Goal: Navigation & Orientation: Find specific page/section

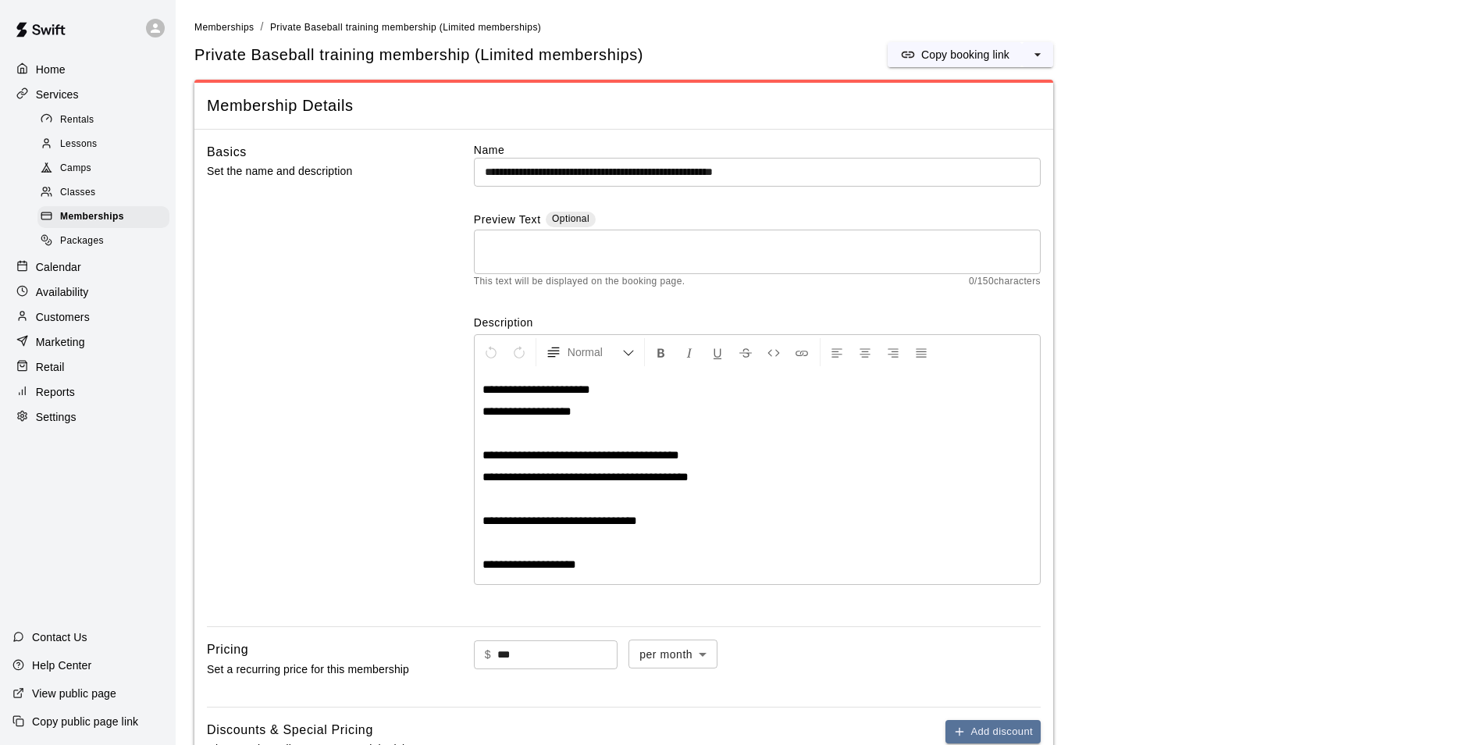
scroll to position [781, 0]
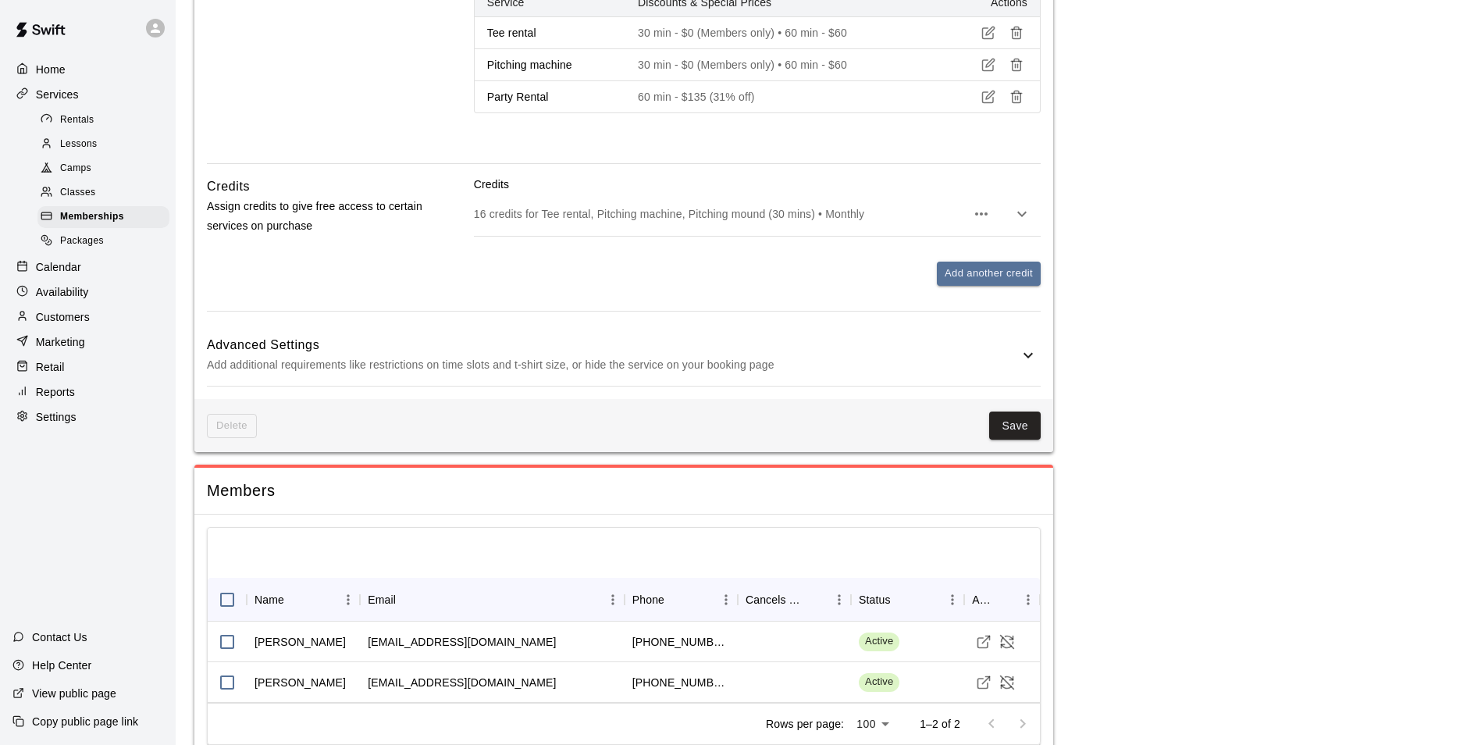
click at [64, 325] on p "Customers" at bounding box center [63, 317] width 54 height 16
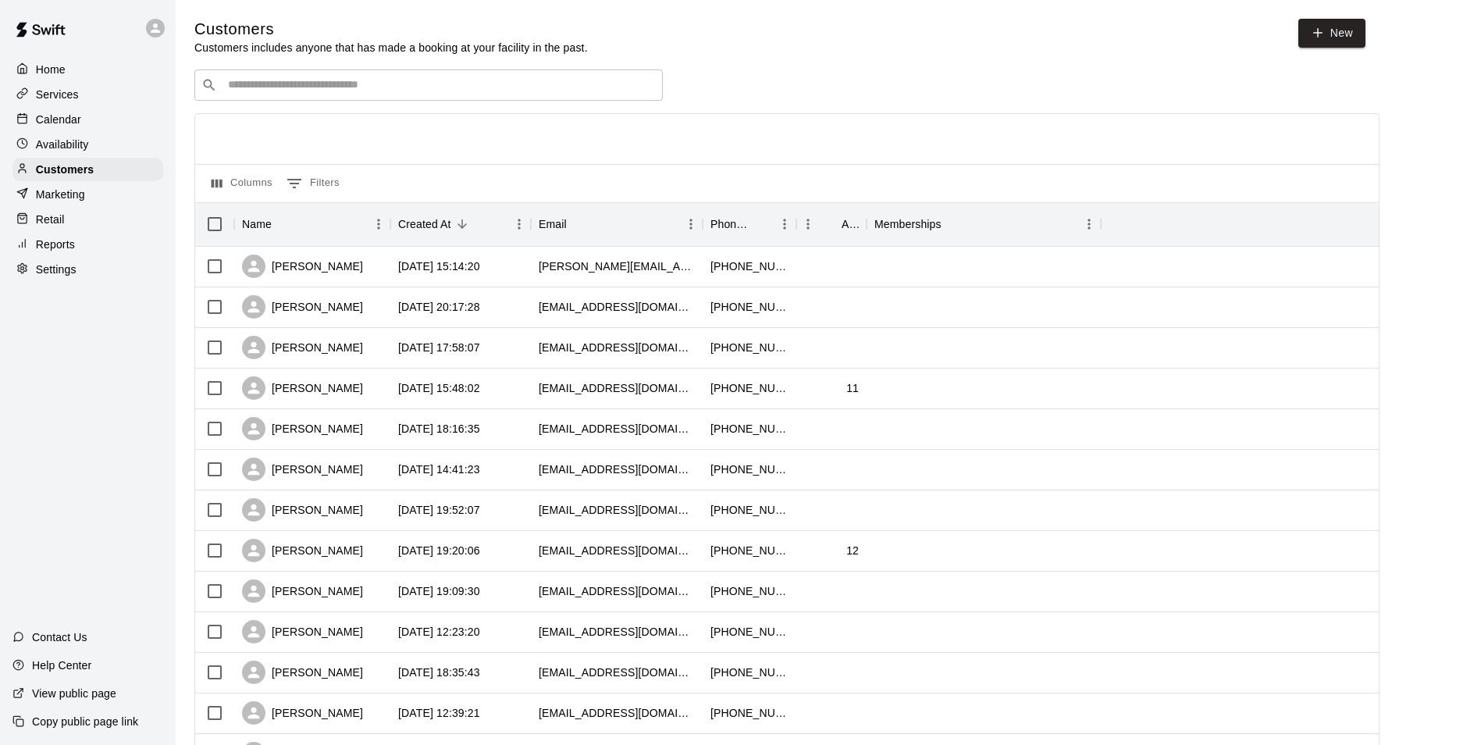
click at [427, 82] on input "Search customers by name or email" at bounding box center [439, 85] width 433 height 16
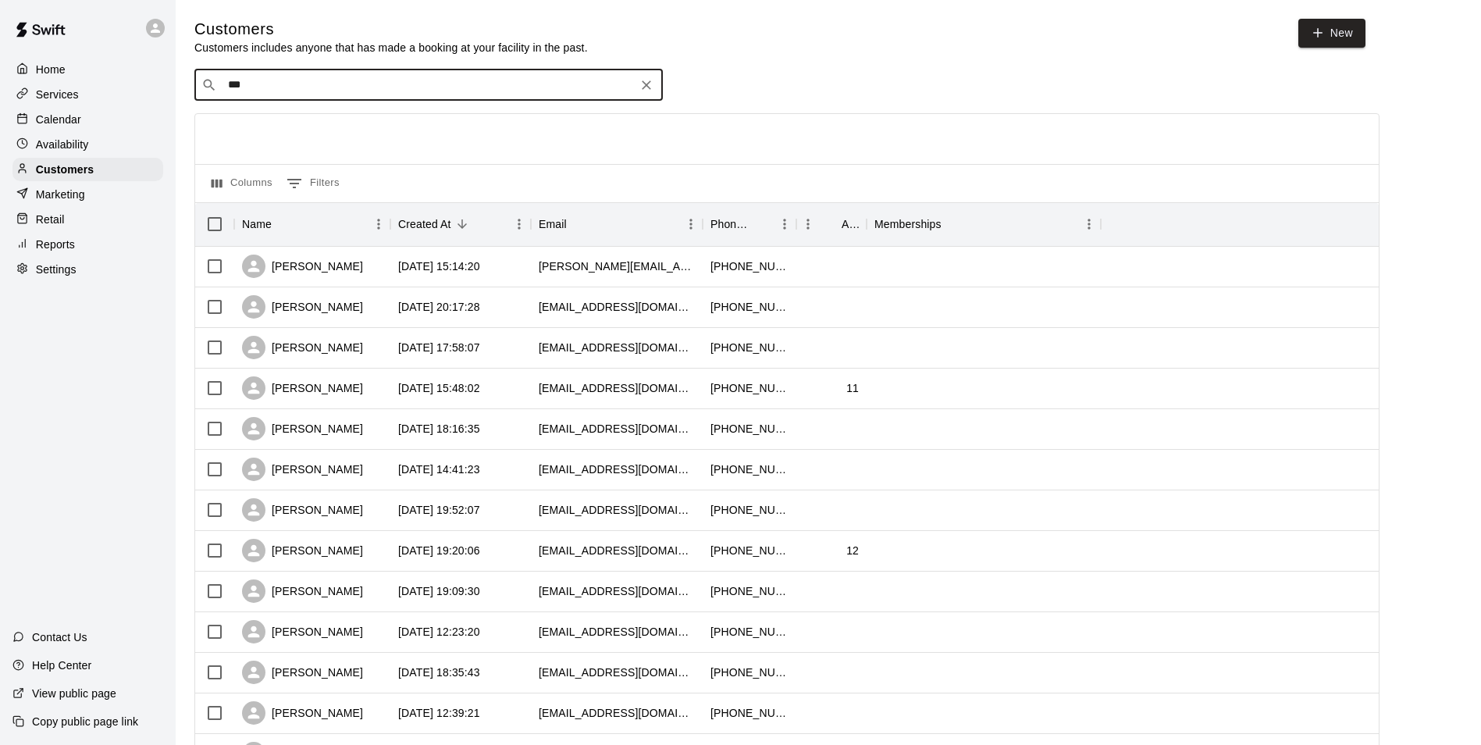
type input "***"
click at [337, 142] on div at bounding box center [787, 139] width 1184 height 50
click at [820, 137] on div at bounding box center [787, 139] width 1184 height 50
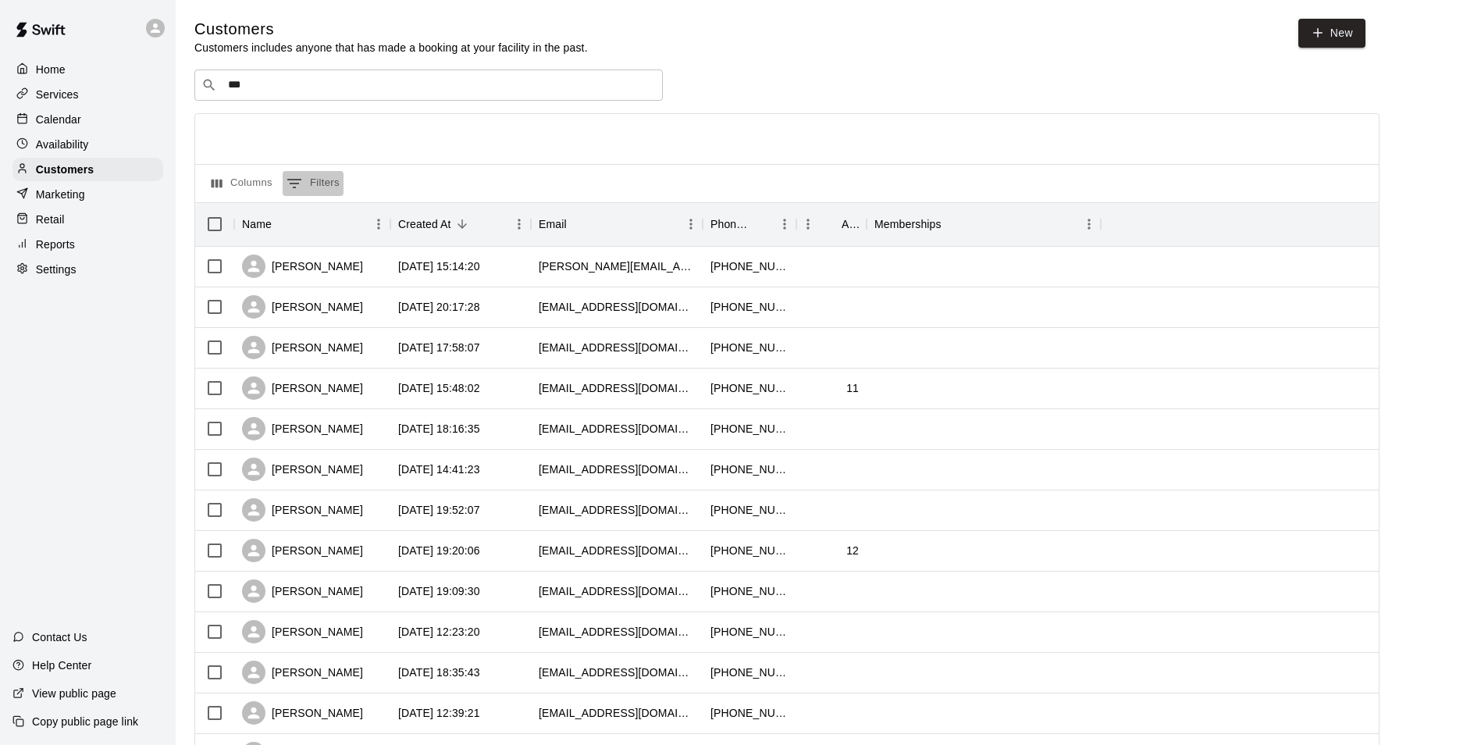
click at [318, 194] on button "0 Filters" at bounding box center [313, 183] width 61 height 25
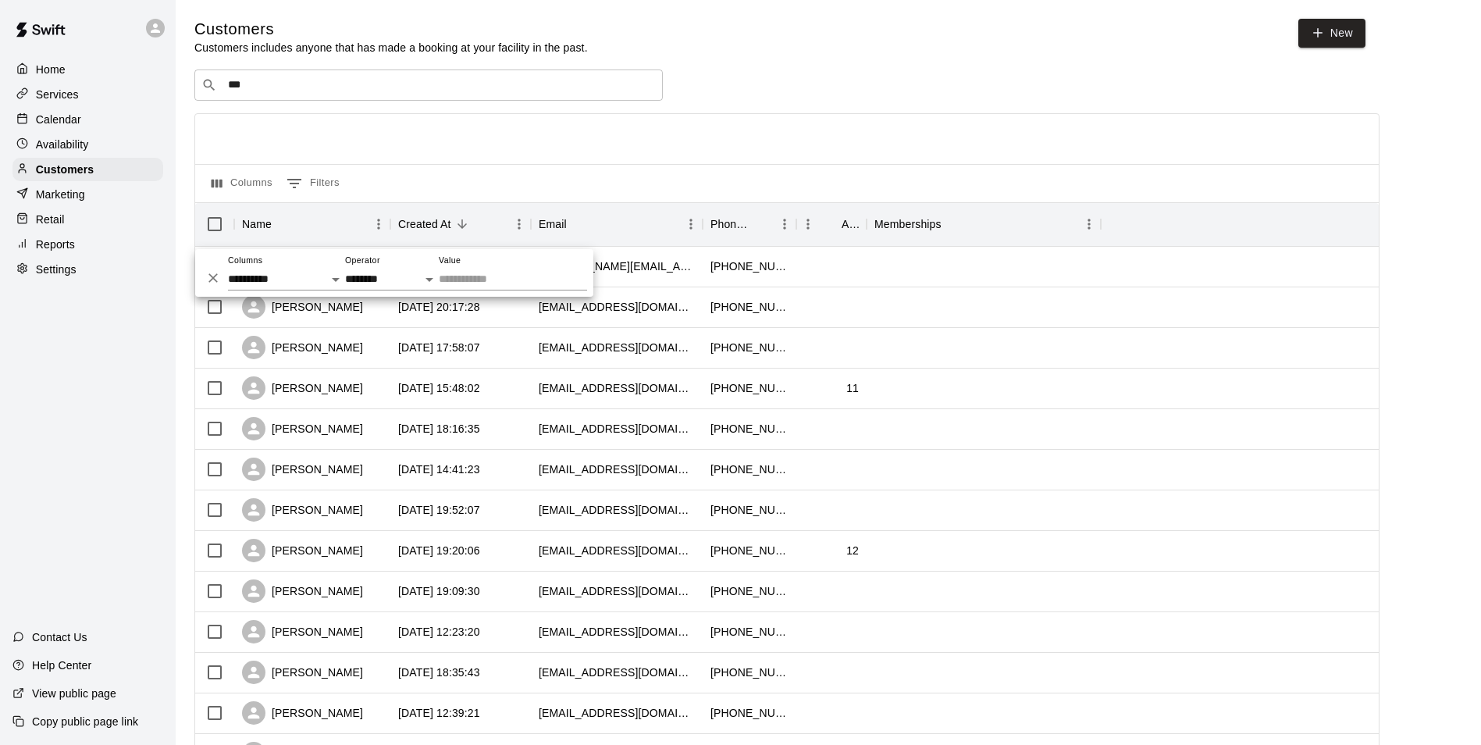
click at [380, 173] on div "Columns 0 Filters" at bounding box center [787, 183] width 1184 height 38
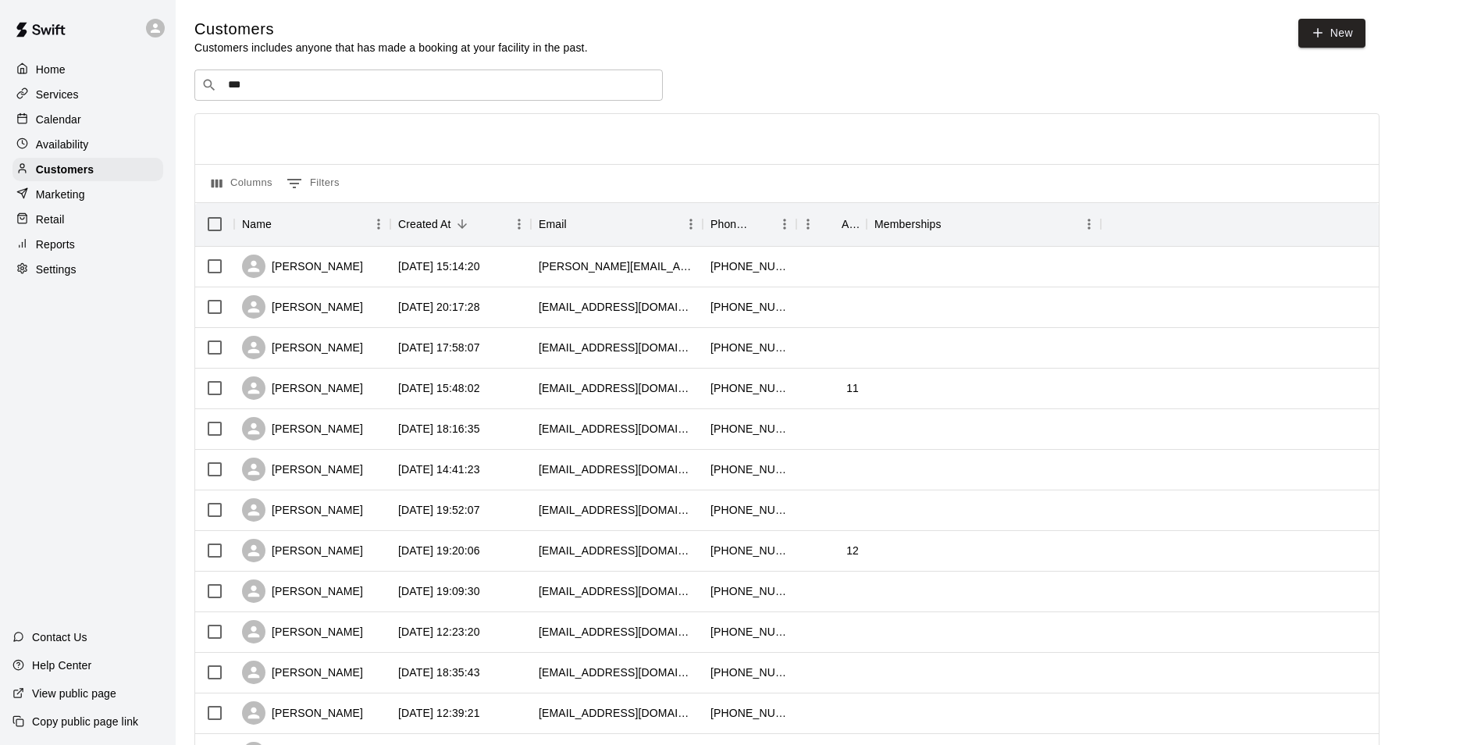
click at [380, 173] on div "Columns 0 Filters" at bounding box center [787, 183] width 1184 height 38
drag, startPoint x: 380, startPoint y: 173, endPoint x: 365, endPoint y: 139, distance: 36.7
click at [365, 139] on div at bounding box center [787, 139] width 1184 height 50
click at [36, 148] on p "Availability" at bounding box center [62, 145] width 53 height 16
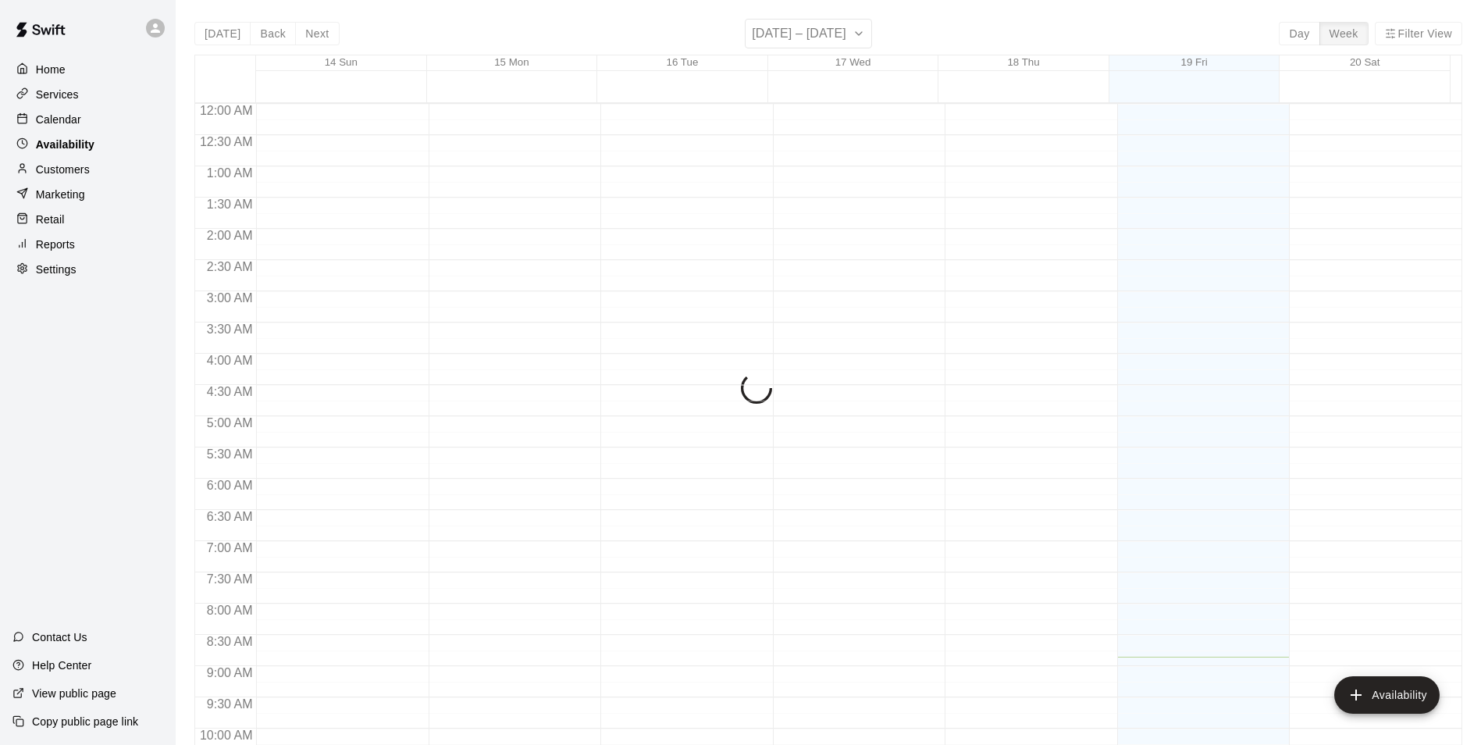
scroll to position [554, 0]
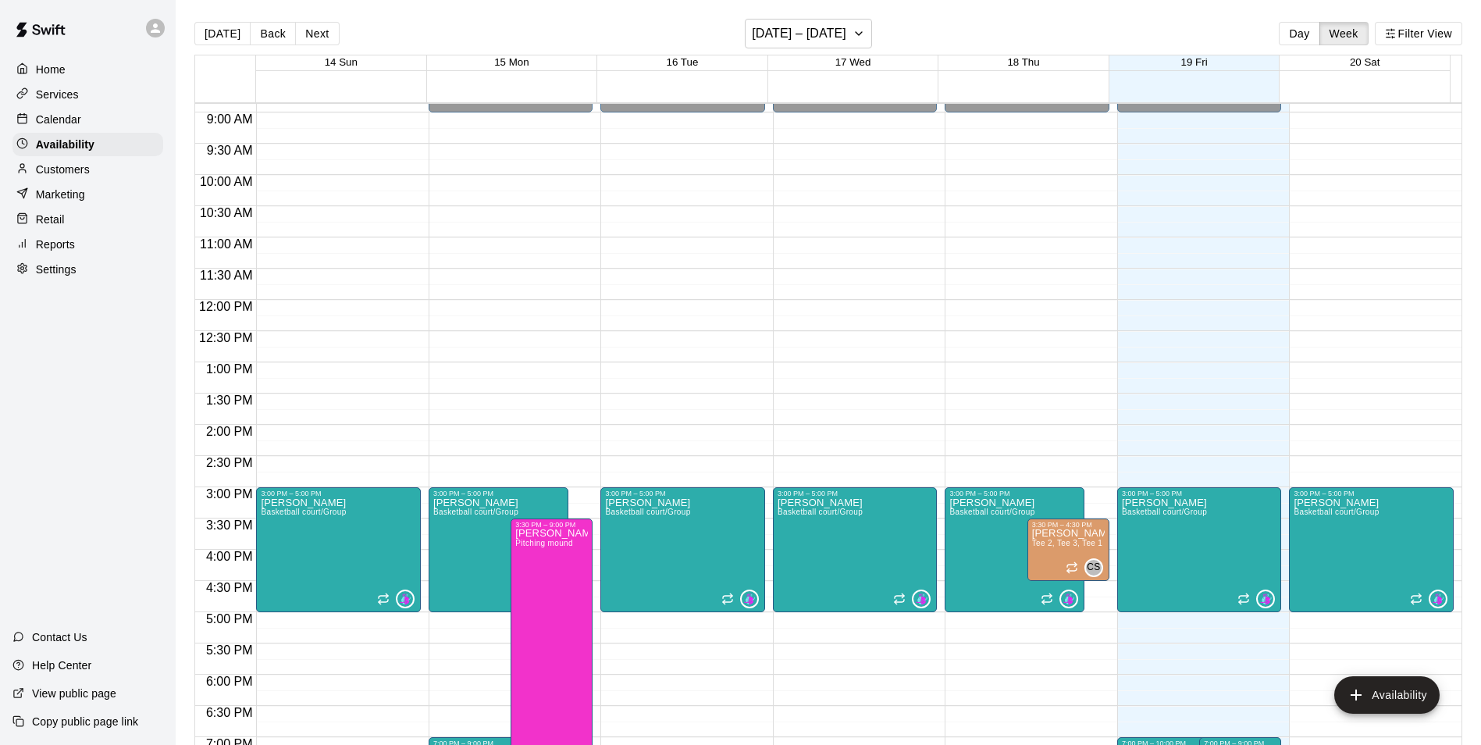
click at [611, 45] on div "[DATE] Back Next [DATE] – [DATE] Day Week Filter View" at bounding box center [828, 37] width 1268 height 36
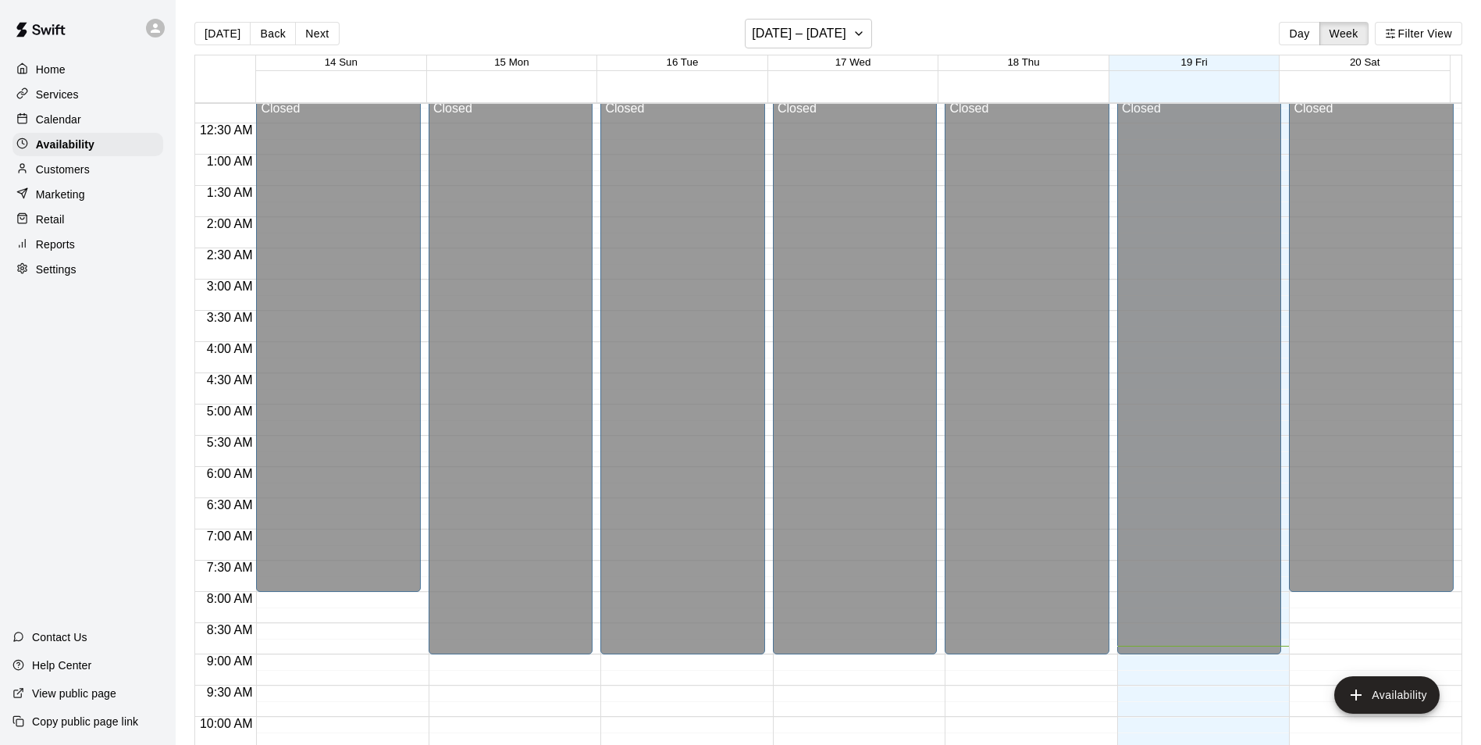
scroll to position [0, 0]
